Goal: Task Accomplishment & Management: Use online tool/utility

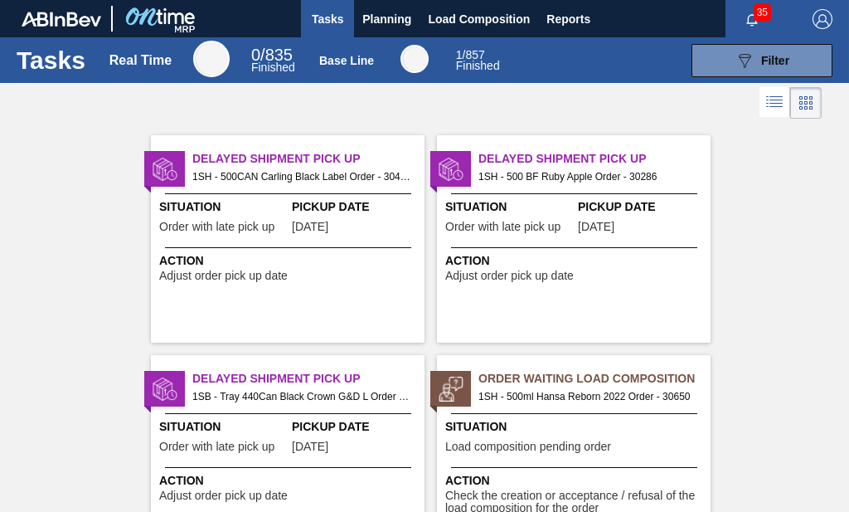
scroll to position [249, 0]
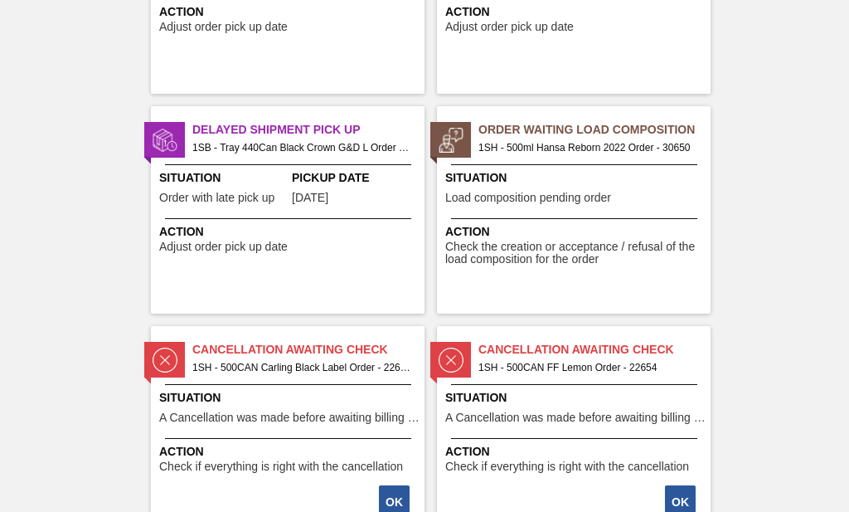
click at [573, 127] on span "Order Waiting Load Composition" at bounding box center [595, 129] width 232 height 17
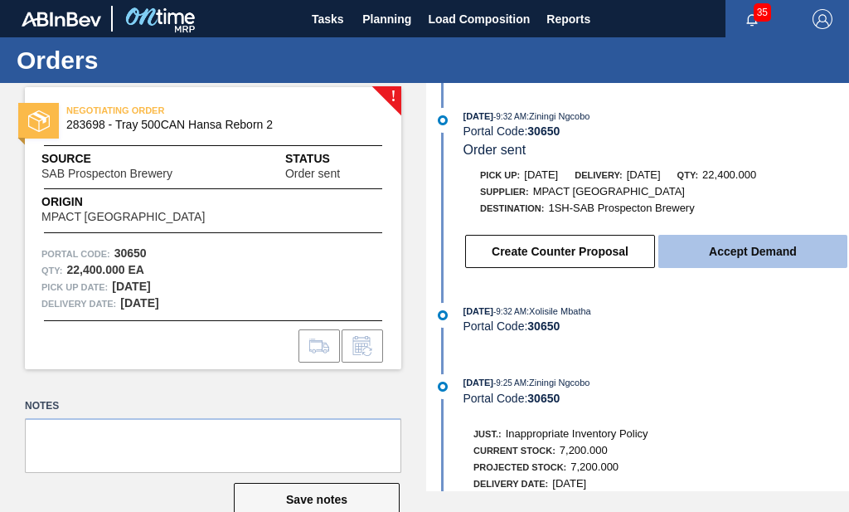
click at [776, 249] on button "Accept Demand" at bounding box center [753, 251] width 189 height 33
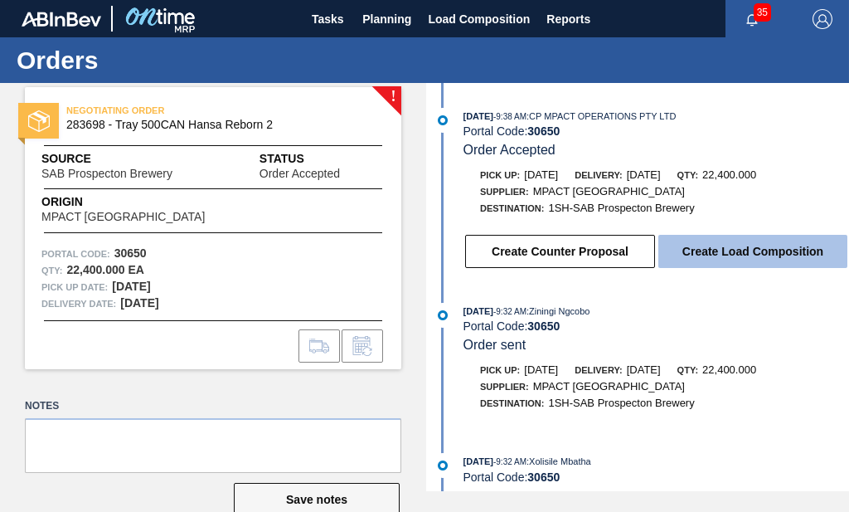
click at [737, 254] on button "Create Load Composition" at bounding box center [753, 251] width 189 height 33
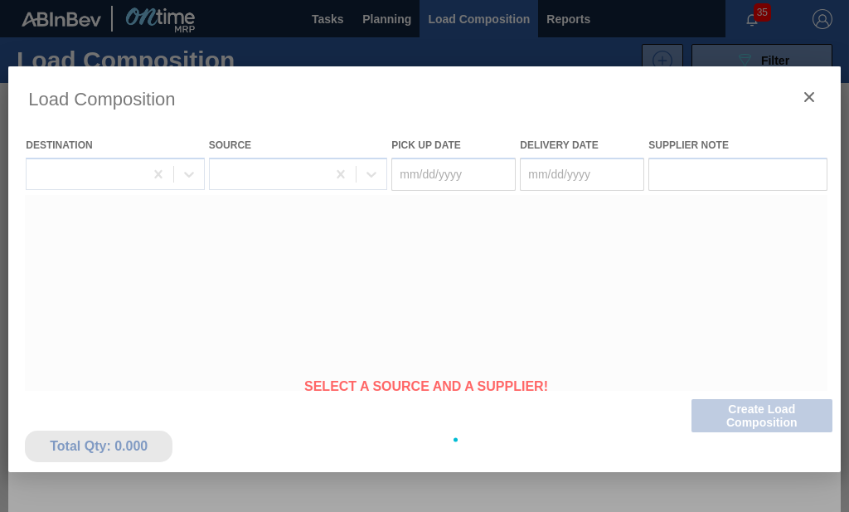
type Date "[DATE]"
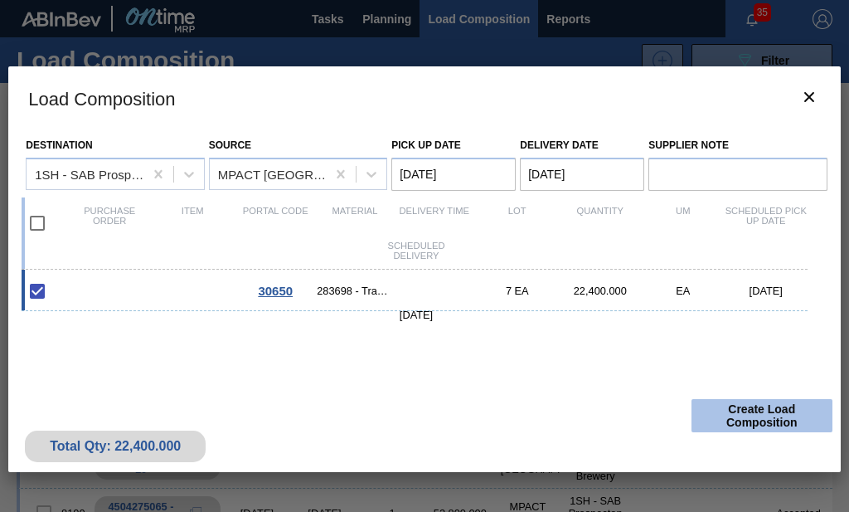
click at [766, 422] on button "Create Load Composition" at bounding box center [762, 415] width 141 height 33
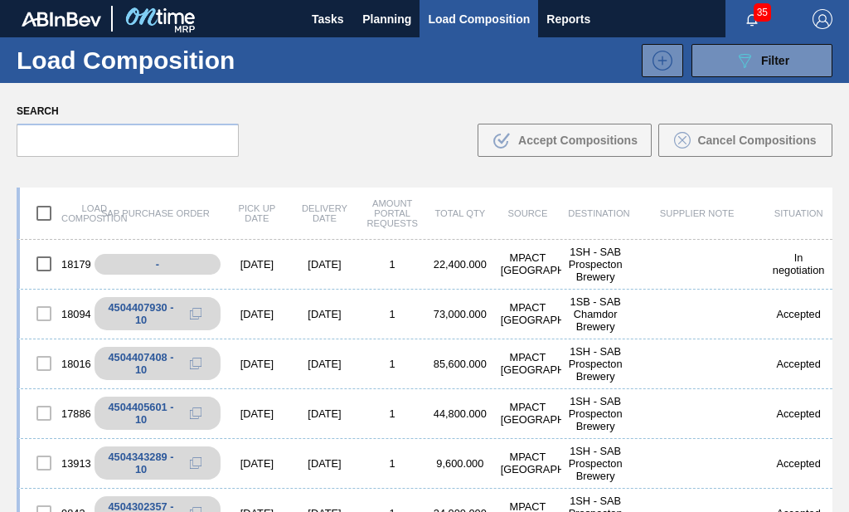
click at [424, 151] on div "Search .b{fill:var(--color-action-default)} Accept Compositions Cancel Composit…" at bounding box center [424, 128] width 849 height 90
